Goal: Information Seeking & Learning: Check status

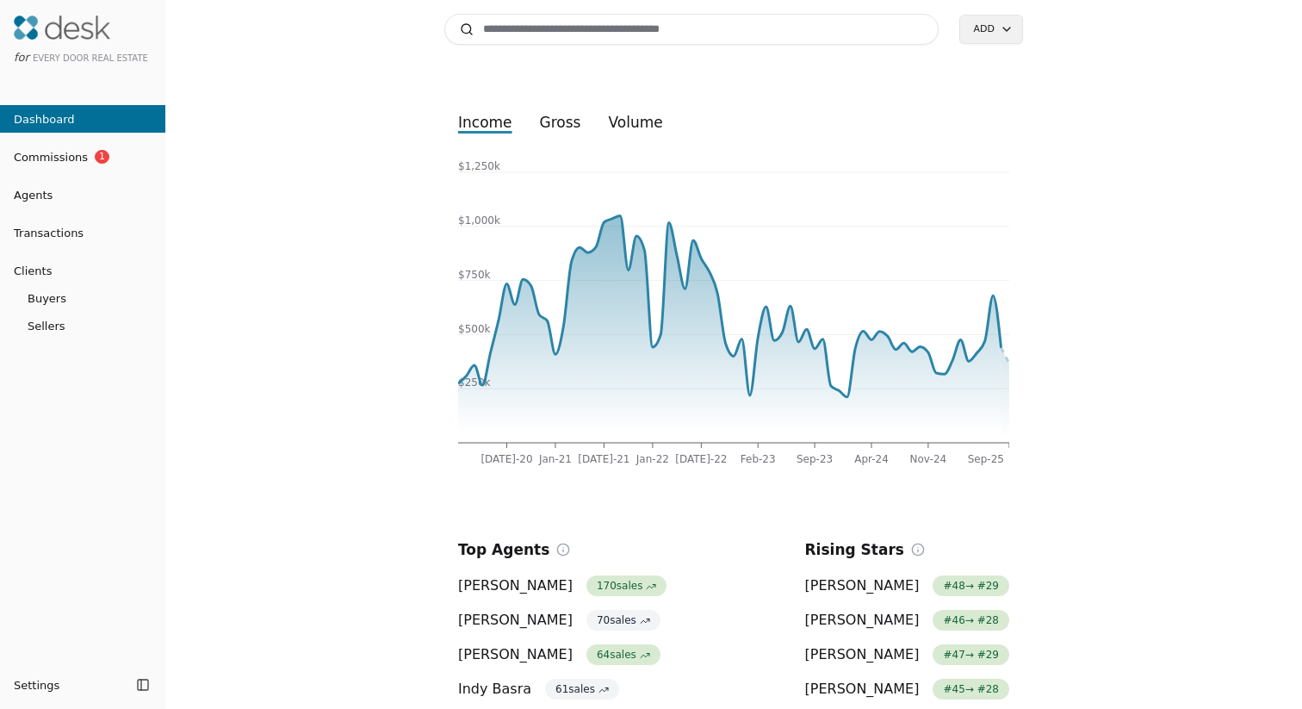
click at [63, 156] on span "Commissions" at bounding box center [44, 157] width 88 height 18
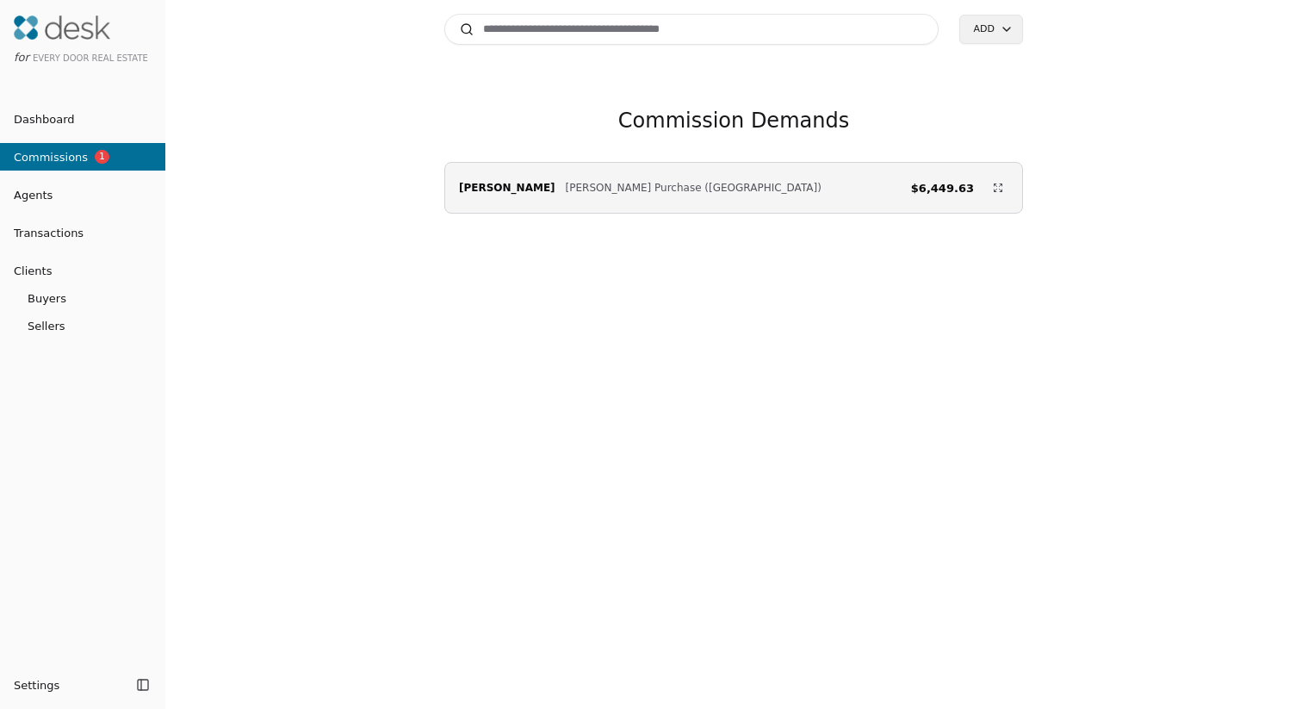
click at [750, 189] on div "[PERSON_NAME] [PERSON_NAME] Purchase ([GEOGRAPHIC_DATA]) $6,449.63" at bounding box center [733, 187] width 577 height 34
click at [58, 104] on li "Dashboard" at bounding box center [82, 119] width 165 height 34
click at [56, 112] on span "Dashboard" at bounding box center [37, 119] width 75 height 18
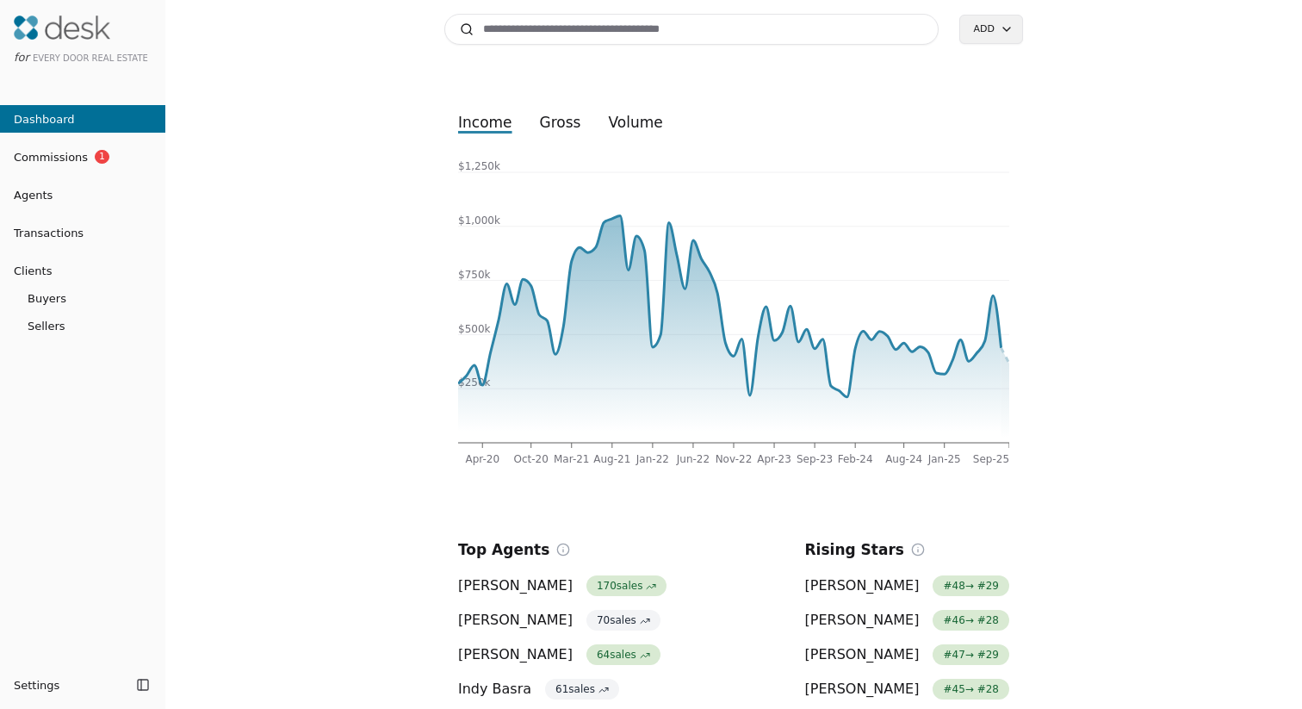
click at [551, 127] on button "gross" at bounding box center [560, 122] width 69 height 31
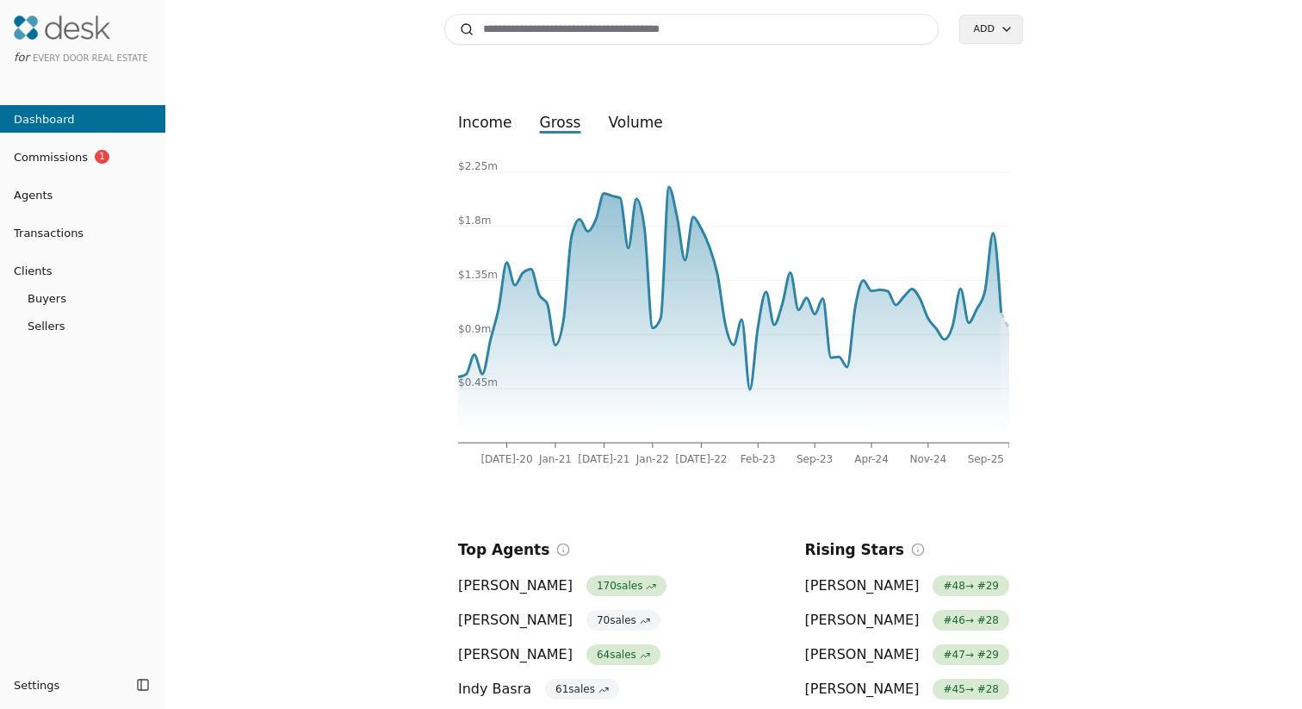
click at [633, 110] on button "volume" at bounding box center [635, 122] width 82 height 31
